Goal: Task Accomplishment & Management: Manage account settings

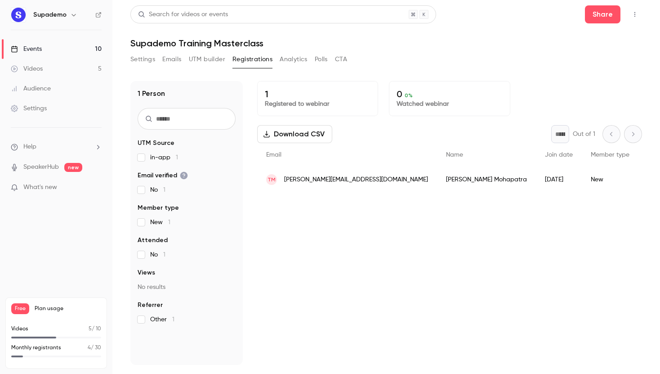
click at [636, 18] on button "button" at bounding box center [635, 14] width 14 height 14
click at [572, 129] on div "Delete" at bounding box center [600, 130] width 68 height 9
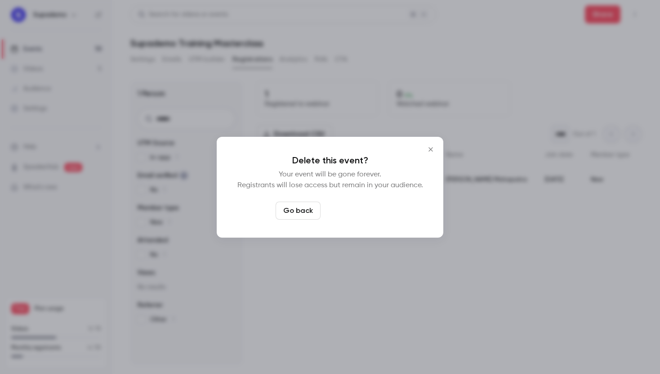
click at [356, 208] on button "Delete event" at bounding box center [354, 211] width 60 height 18
